Goal: Find specific fact: Find specific fact

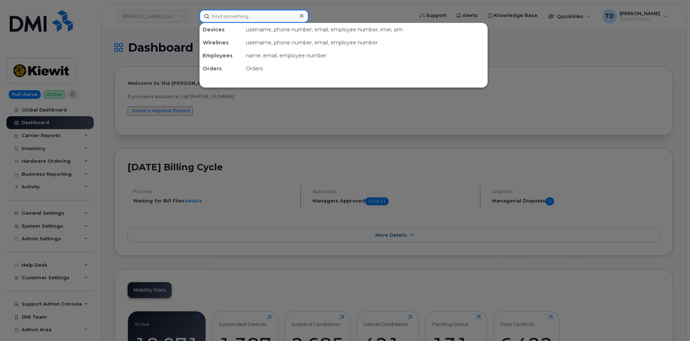
click at [241, 18] on input at bounding box center [253, 16] width 109 height 13
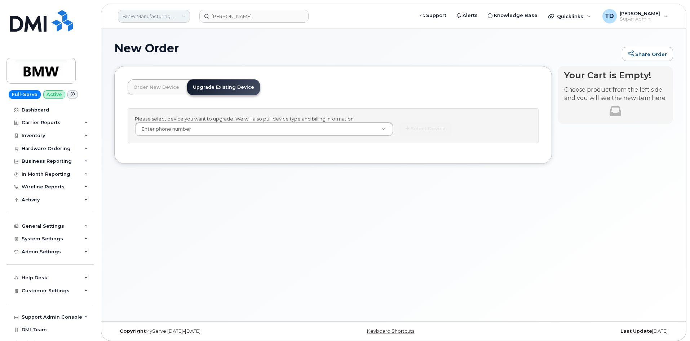
click at [183, 12] on link "BMW Manufacturing Co LLC" at bounding box center [154, 16] width 72 height 13
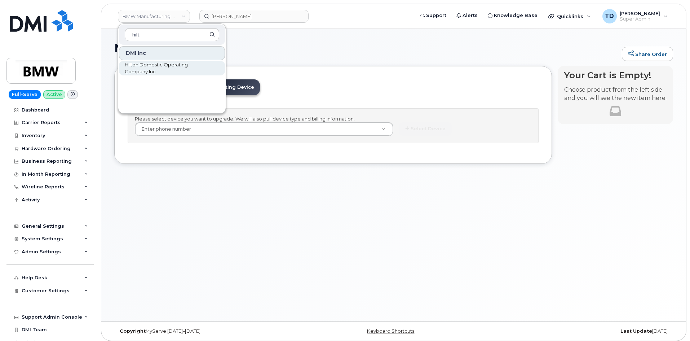
type input "hilt"
click at [185, 70] on span "Hilton Domestic Operating Company Inc" at bounding box center [166, 68] width 83 height 14
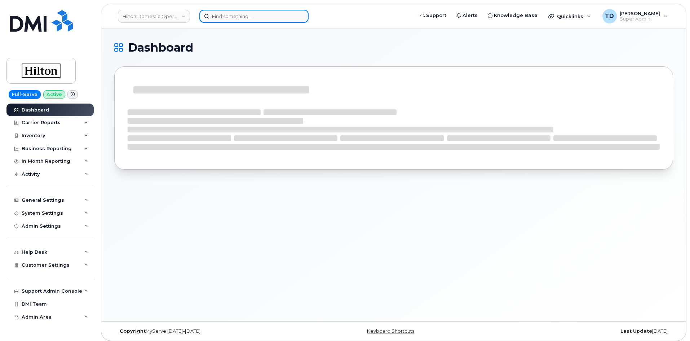
drag, startPoint x: 0, startPoint y: 0, endPoint x: 257, endPoint y: 19, distance: 257.3
click at [257, 19] on input at bounding box center [253, 16] width 109 height 13
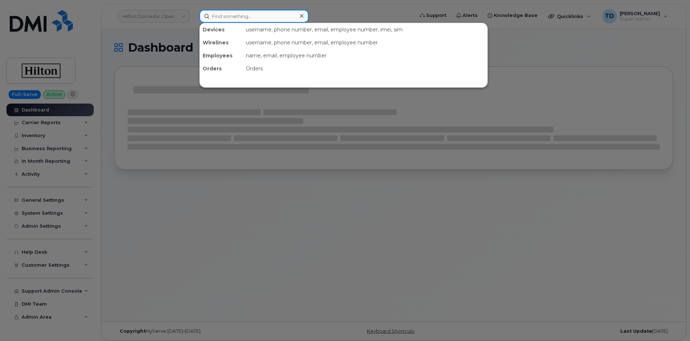
paste input "2062400090"
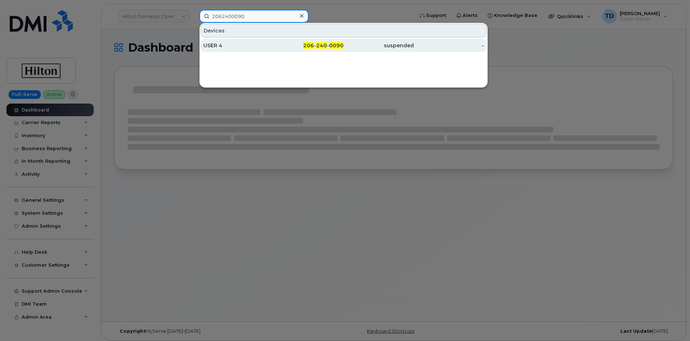
type input "2062400090"
click at [349, 43] on div "suspended" at bounding box center [378, 45] width 70 height 7
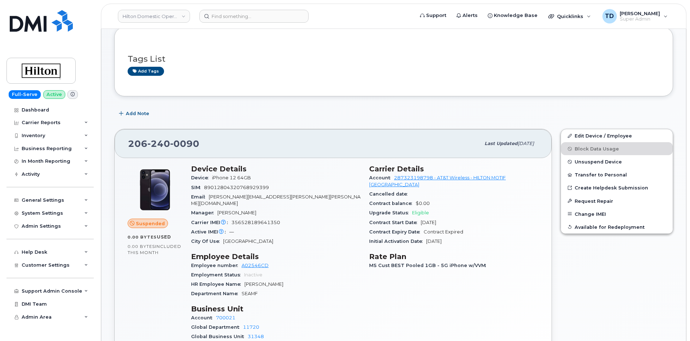
scroll to position [108, 0]
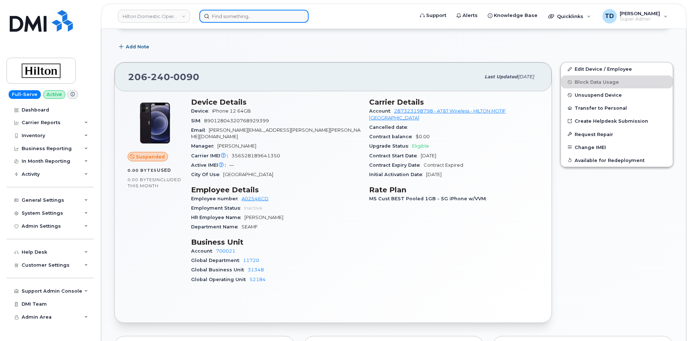
click at [276, 20] on input at bounding box center [253, 16] width 109 height 13
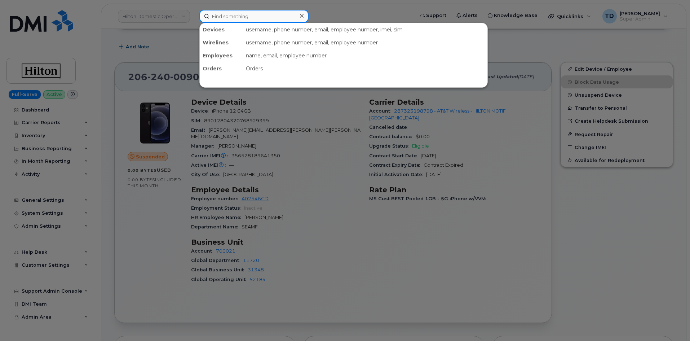
paste input "2065199879"
type input "2065199879"
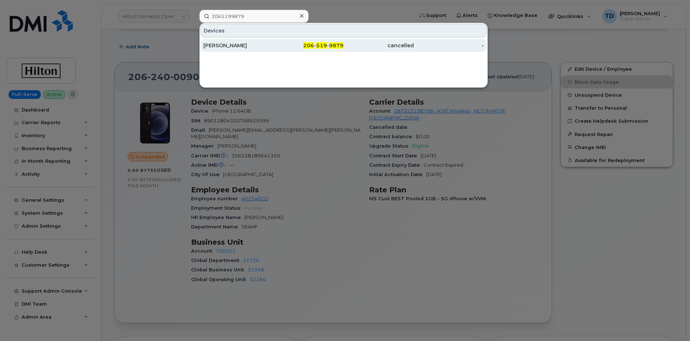
click at [292, 47] on div "206 - 519 - 9879" at bounding box center [309, 45] width 70 height 7
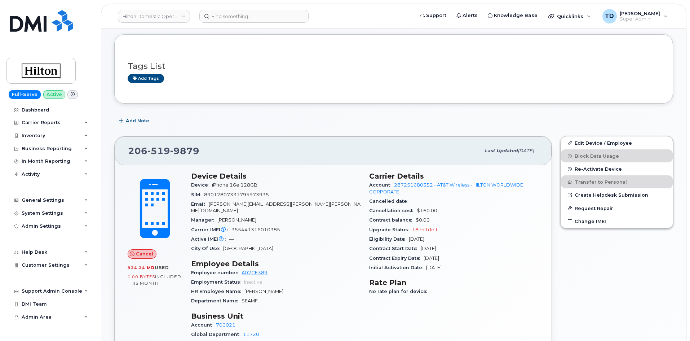
scroll to position [108, 0]
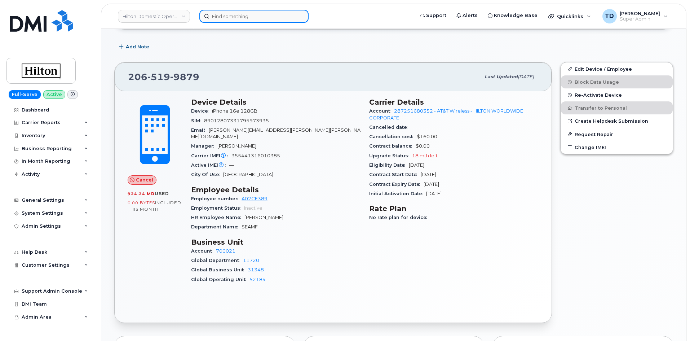
click at [245, 15] on input at bounding box center [253, 16] width 109 height 13
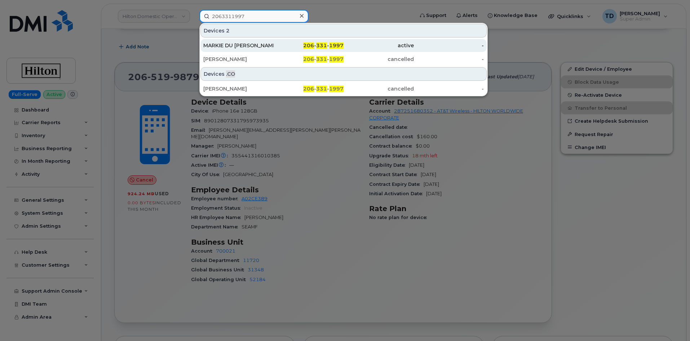
type input "2063311997"
click at [348, 44] on div "active" at bounding box center [378, 45] width 70 height 7
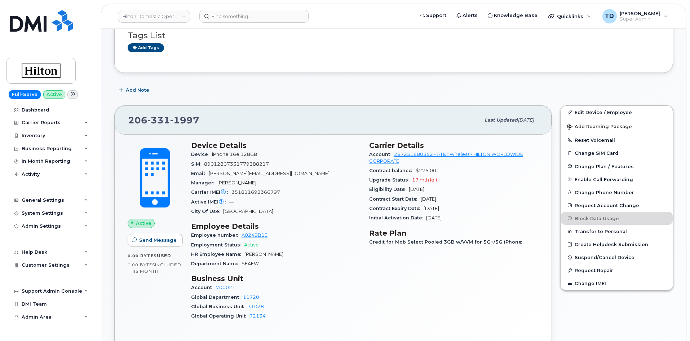
scroll to position [108, 0]
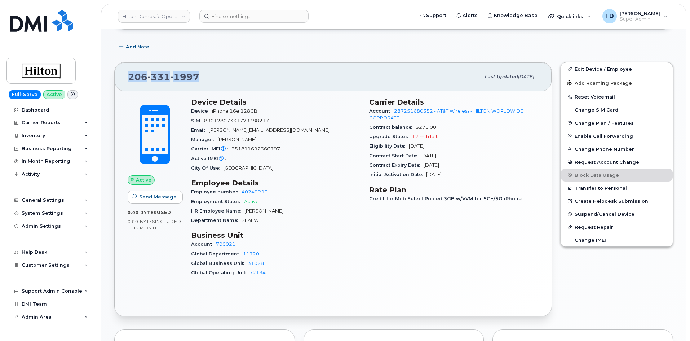
drag, startPoint x: 122, startPoint y: 76, endPoint x: 212, endPoint y: 69, distance: 90.0
click at [212, 69] on div "206 331 1997 Last updated Oct 06, 2025" at bounding box center [333, 76] width 437 height 29
click at [212, 69] on div "206 331 1997" at bounding box center [304, 76] width 352 height 15
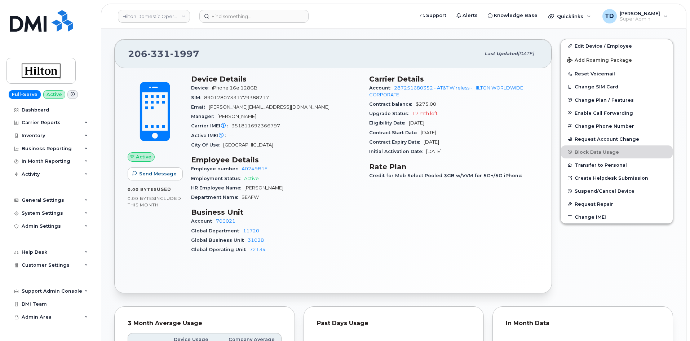
scroll to position [23, 0]
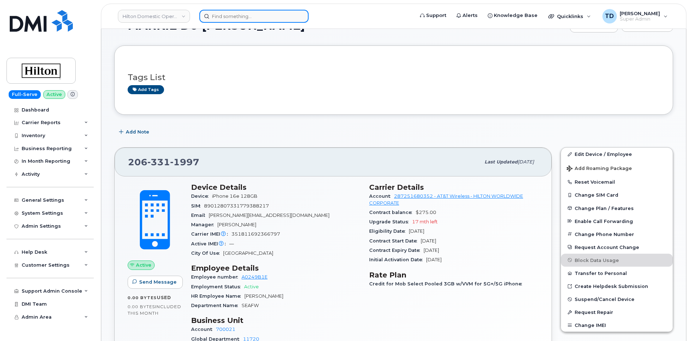
click at [245, 19] on input at bounding box center [253, 16] width 109 height 13
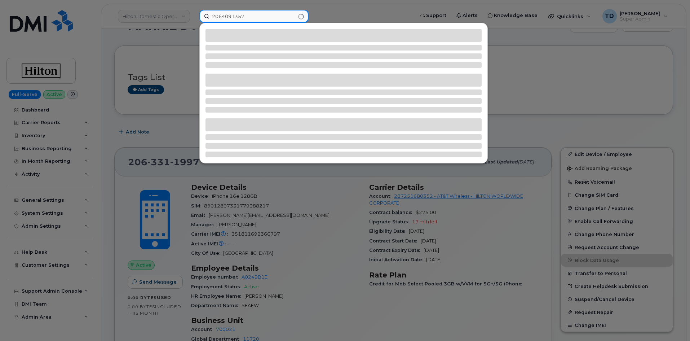
type input "2064091357"
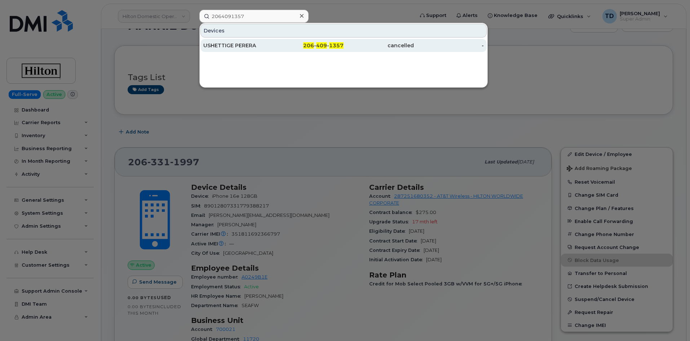
click at [302, 50] on div "206 - 409 - 1357" at bounding box center [309, 45] width 70 height 13
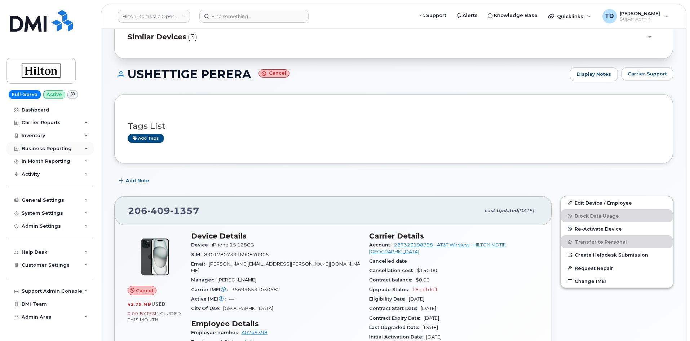
scroll to position [36, 0]
